Goal: Browse casually

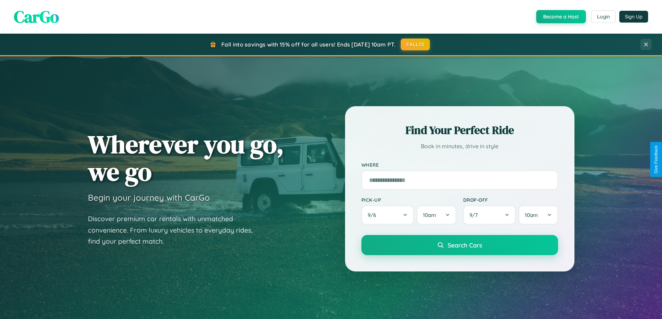
scroll to position [300, 0]
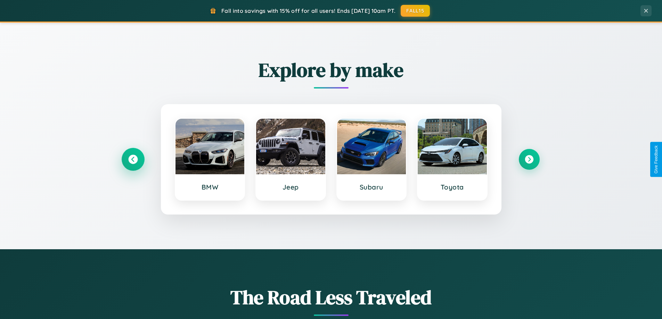
click at [133, 159] on icon at bounding box center [132, 159] width 9 height 9
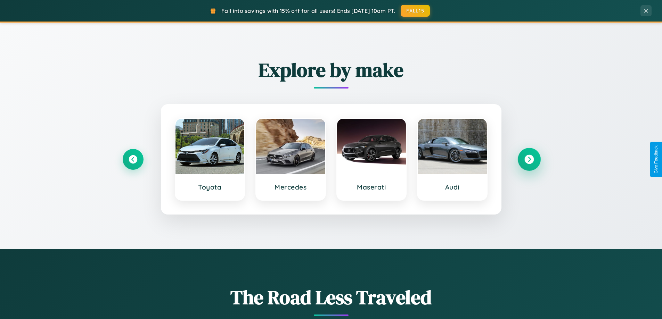
click at [529, 159] on icon at bounding box center [528, 159] width 9 height 9
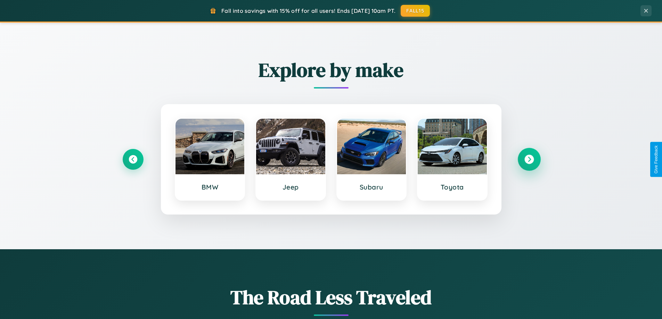
click at [529, 159] on icon at bounding box center [528, 159] width 9 height 9
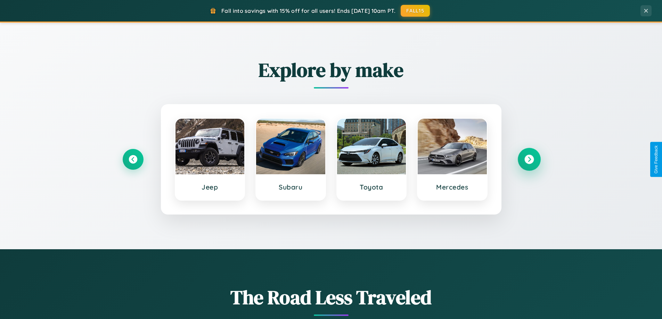
click at [529, 159] on icon at bounding box center [528, 159] width 9 height 9
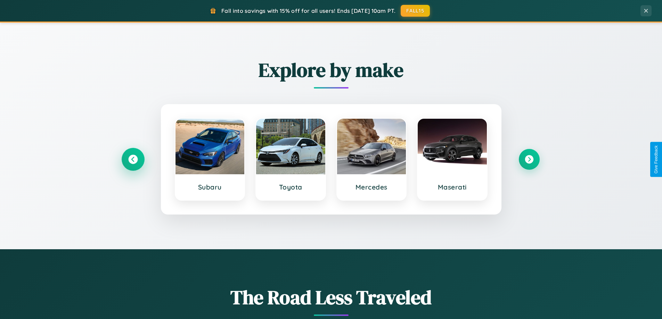
click at [133, 159] on icon at bounding box center [132, 159] width 9 height 9
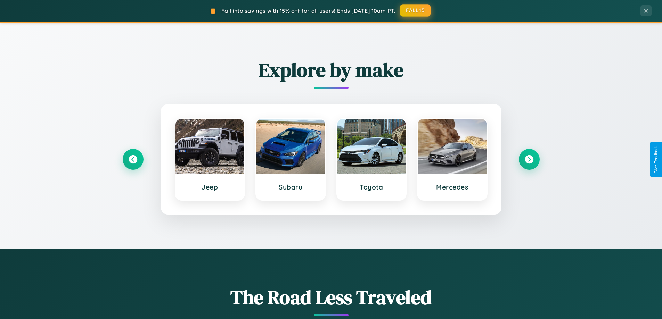
click at [416, 10] on button "FALL15" at bounding box center [415, 10] width 31 height 13
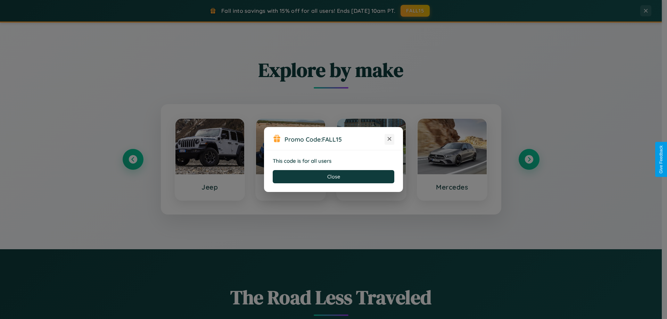
click at [389, 139] on icon at bounding box center [389, 139] width 7 height 7
